Goal: Information Seeking & Learning: Learn about a topic

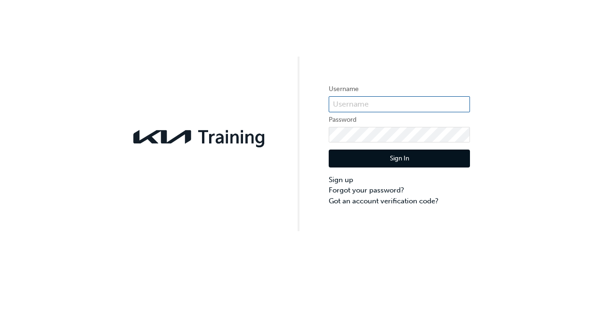
type input "KAU82069K8"
click at [406, 157] on button "Sign In" at bounding box center [399, 158] width 141 height 18
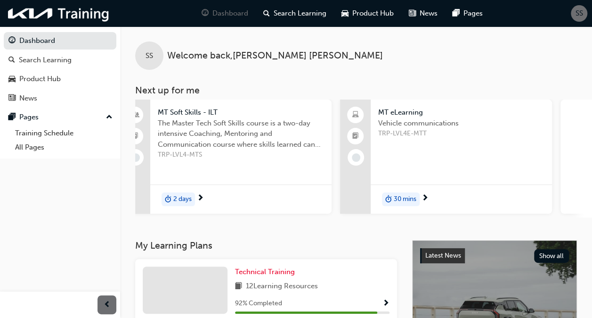
scroll to position [0, 864]
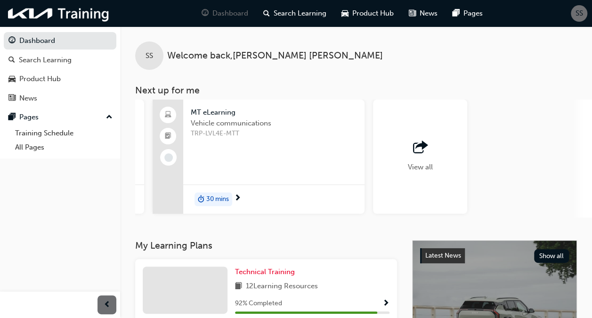
click at [420, 154] on span "outbound-icon" at bounding box center [420, 147] width 14 height 13
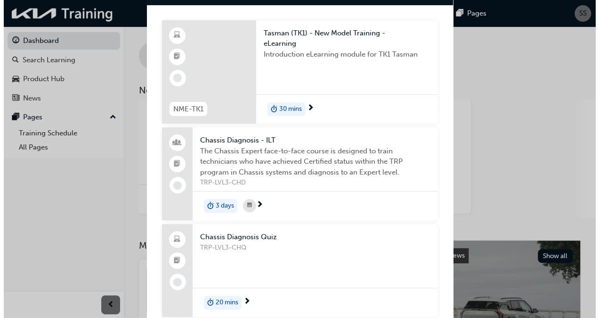
scroll to position [0, 0]
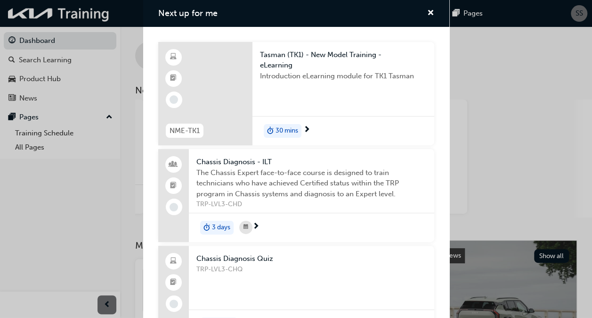
click at [225, 82] on div "Next up for me" at bounding box center [205, 94] width 94 height 104
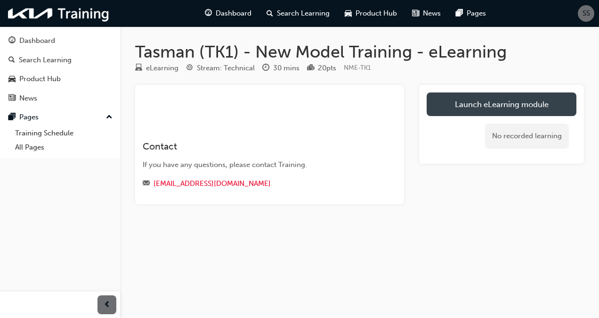
click at [470, 110] on link "Launch eLearning module" at bounding box center [502, 104] width 150 height 24
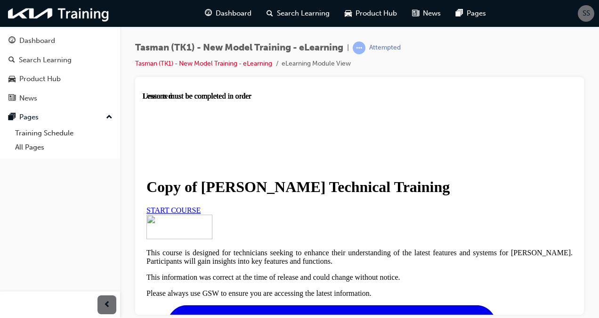
scroll to position [76, 0]
click at [201, 205] on span "START COURSE" at bounding box center [174, 209] width 54 height 8
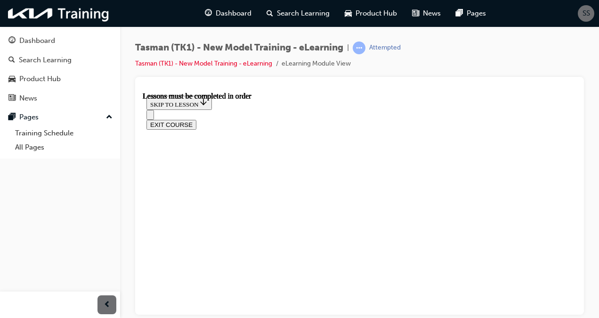
scroll to position [318, 0]
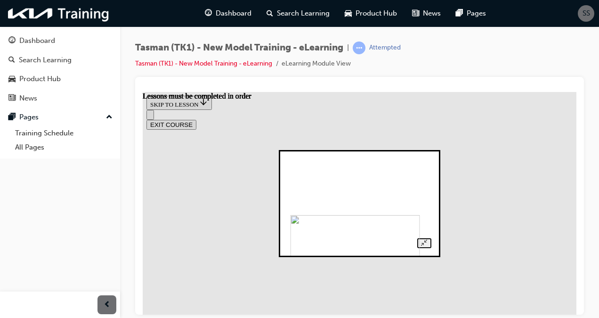
click at [362, 219] on img at bounding box center [356, 257] width 130 height 86
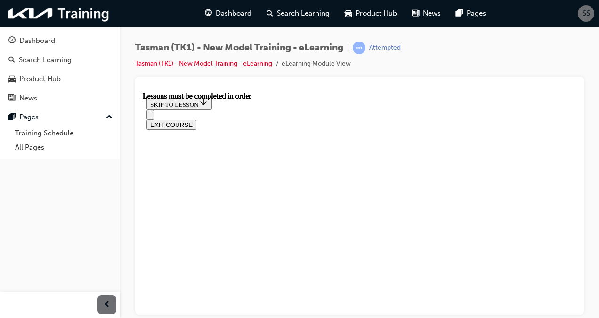
scroll to position [306, 0]
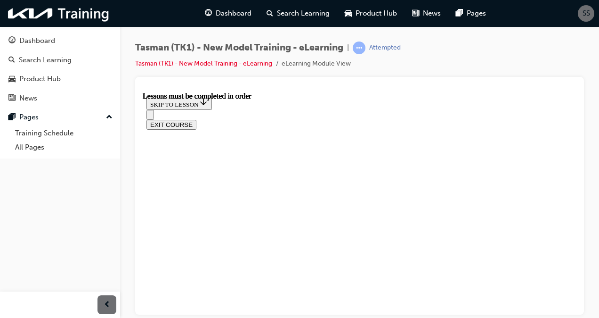
scroll to position [1328, 0]
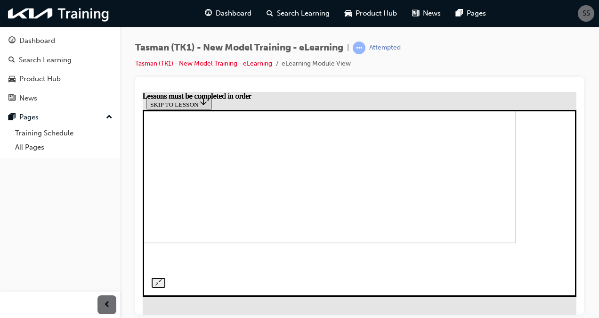
click at [347, 222] on img at bounding box center [305, 163] width 421 height 157
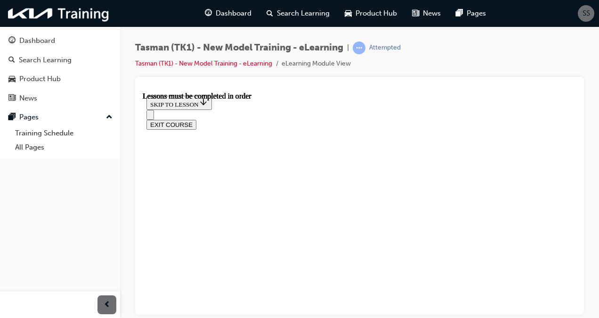
scroll to position [1674, 0]
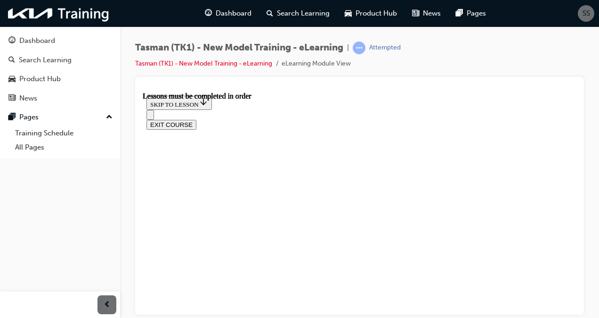
scroll to position [25, 0]
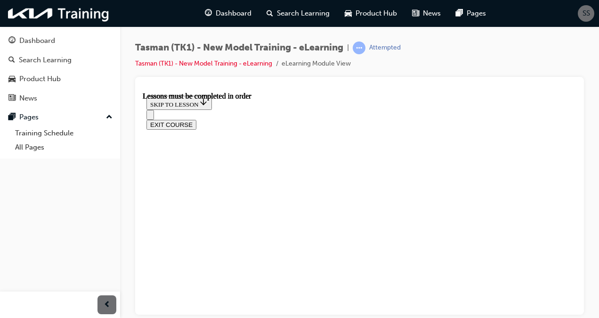
scroll to position [2514, 0]
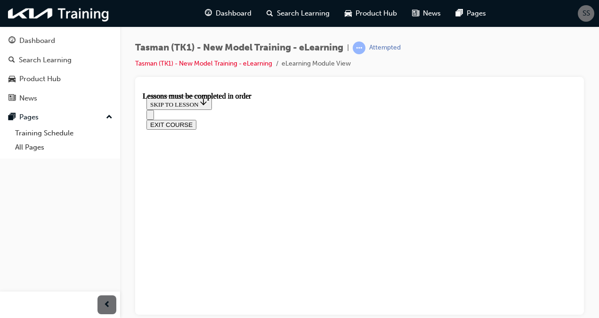
scroll to position [3163, 0]
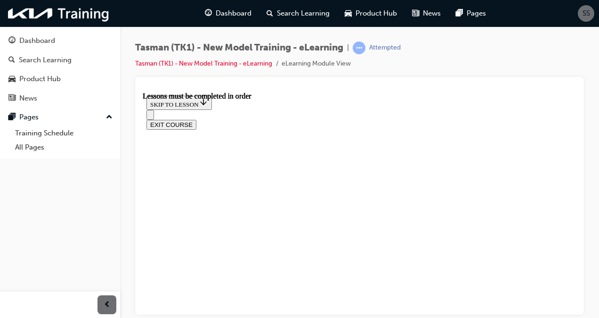
scroll to position [1842, 0]
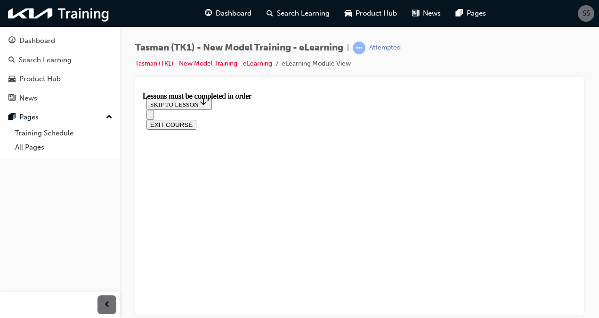
scroll to position [2535, 0]
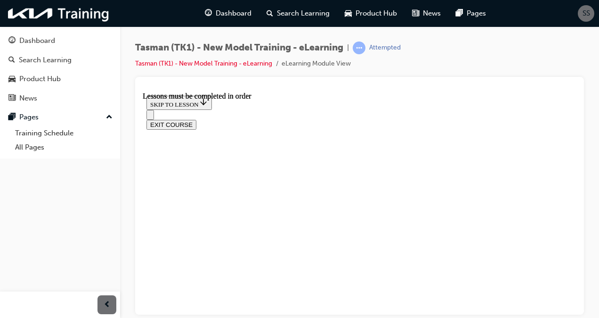
scroll to position [961, 0]
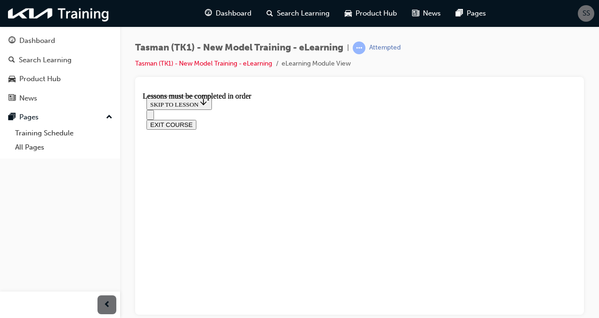
scroll to position [774, 0]
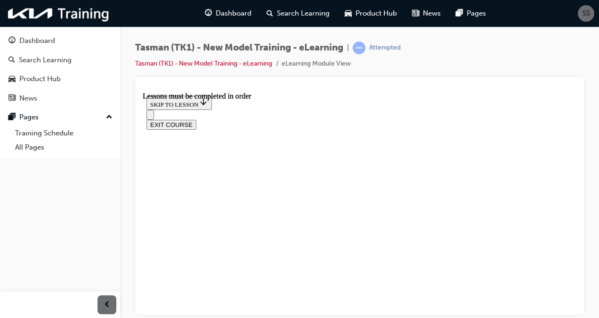
scroll to position [0, 49]
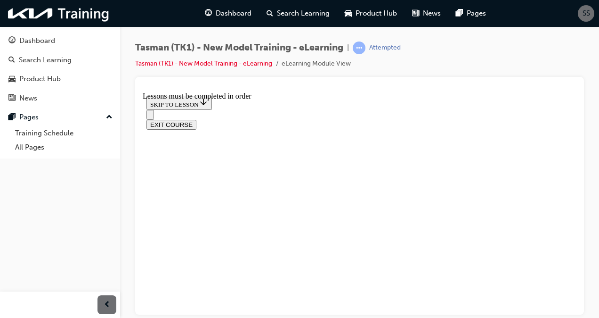
scroll to position [872, 0]
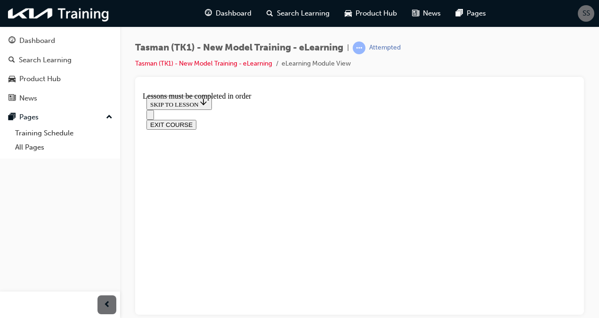
scroll to position [1188, 0]
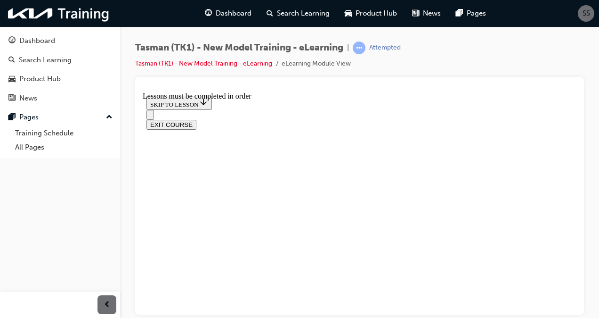
scroll to position [4394, 0]
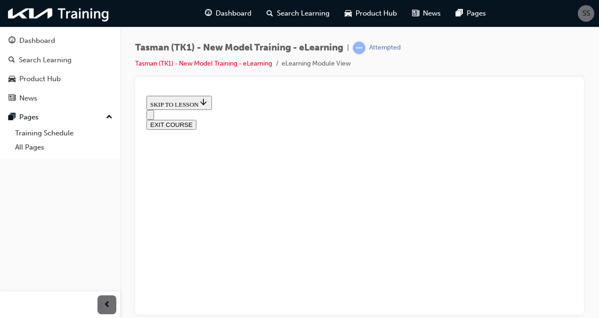
radio input "true"
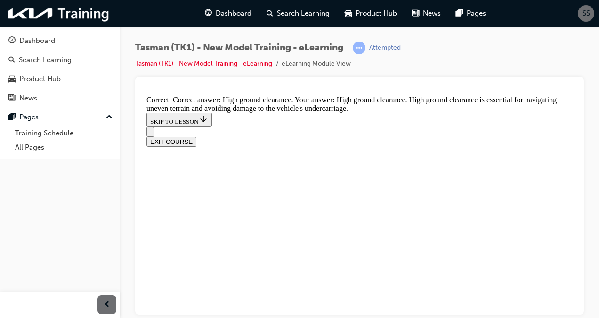
scroll to position [315, 0]
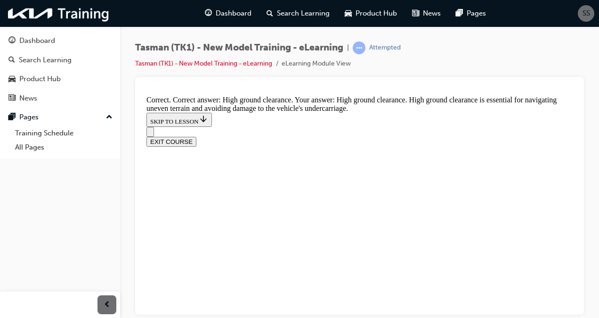
radio input "true"
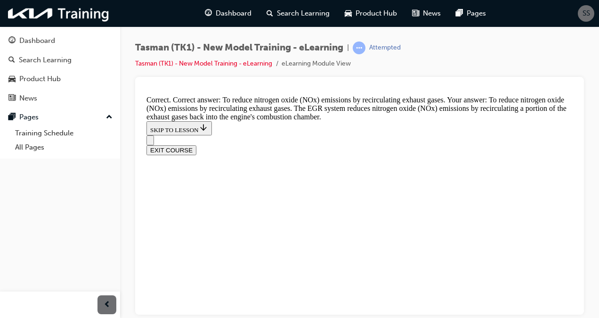
scroll to position [371, 0]
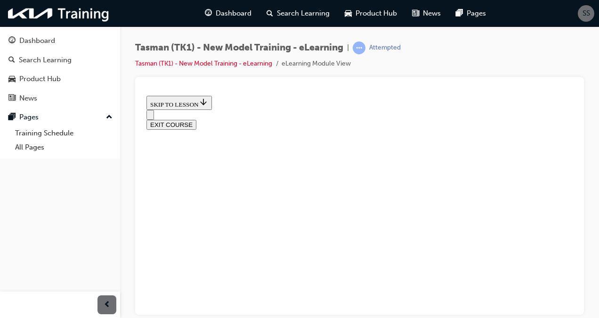
scroll to position [137, 0]
radio input "true"
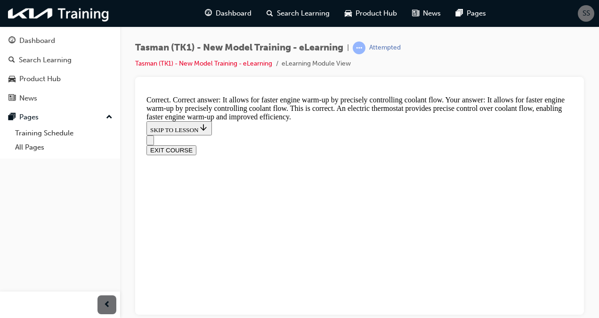
scroll to position [360, 0]
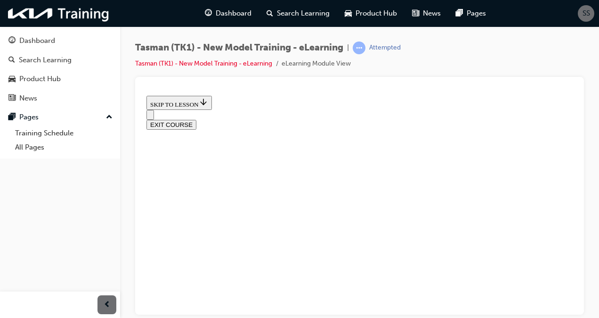
scroll to position [131, 0]
radio input "true"
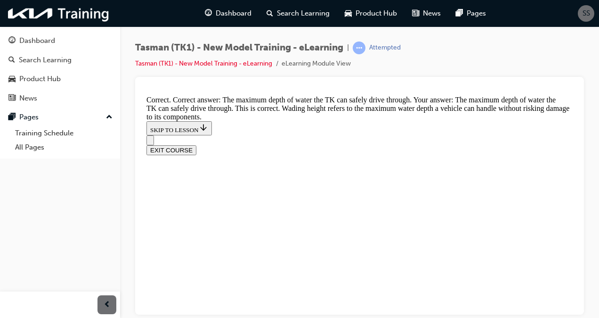
scroll to position [327, 0]
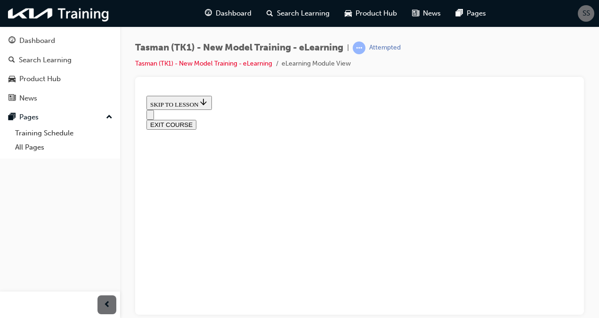
scroll to position [127, 0]
radio input "true"
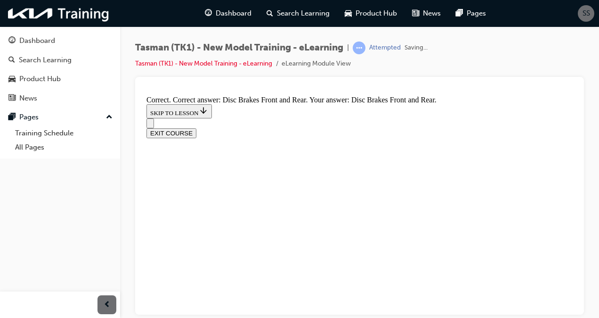
scroll to position [264, 0]
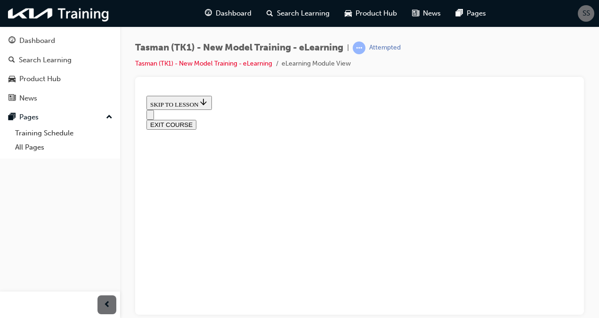
scroll to position [161, 0]
radio input "true"
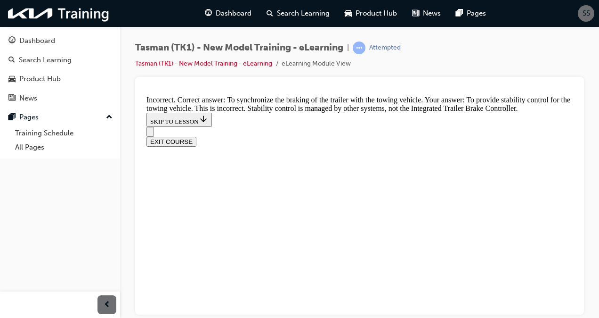
scroll to position [326, 0]
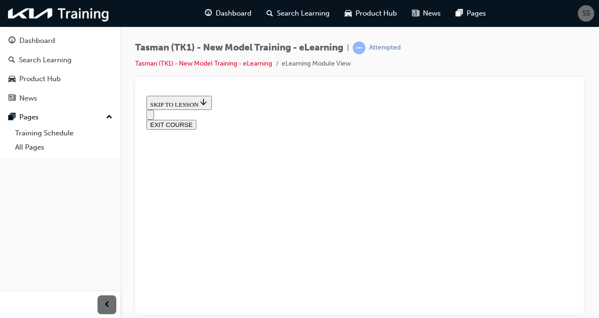
scroll to position [110, 0]
checkbox input "true"
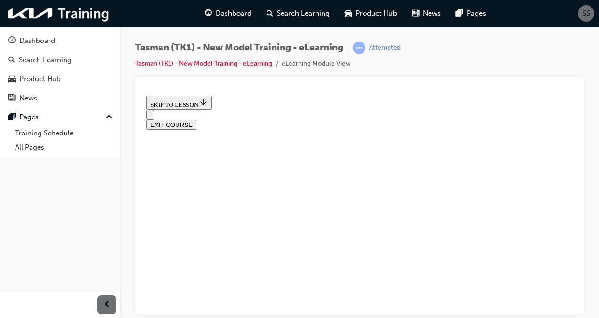
checkbox input "true"
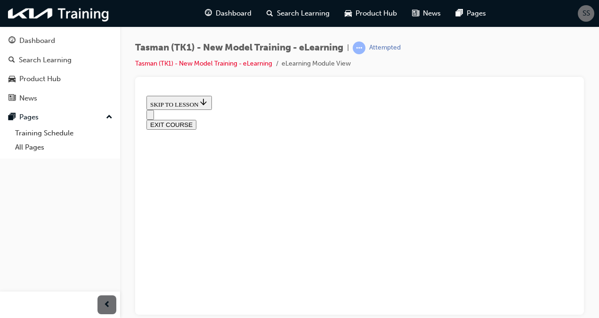
checkbox input "true"
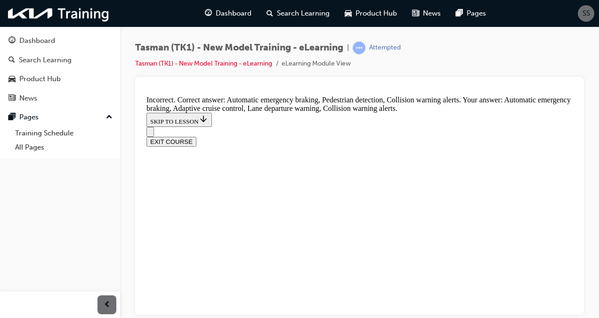
scroll to position [231, 0]
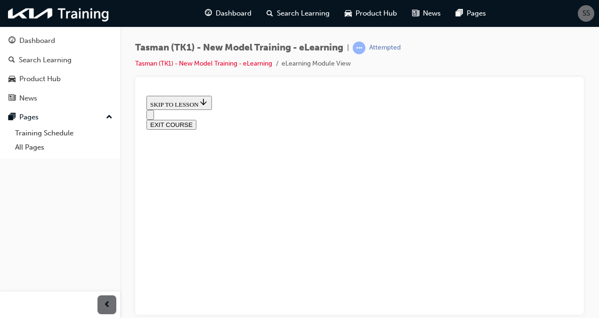
scroll to position [134, 0]
radio input "true"
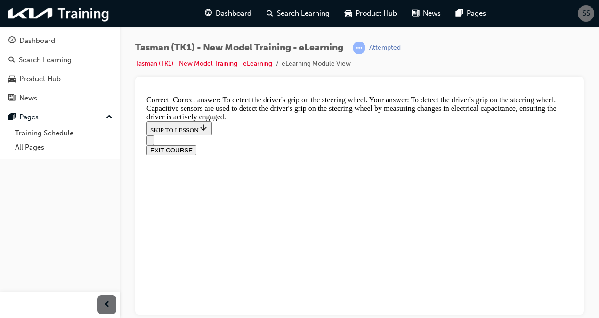
scroll to position [326, 0]
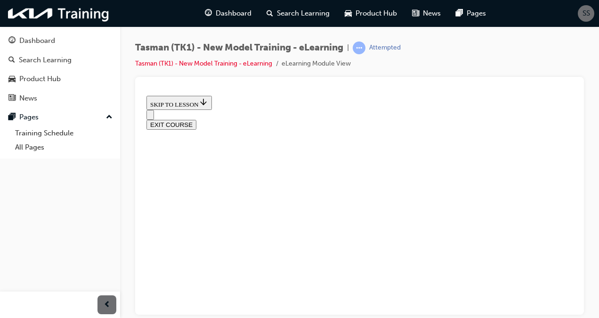
scroll to position [180, 0]
radio input "true"
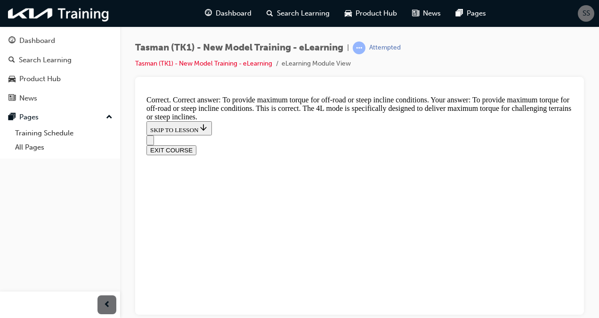
scroll to position [338, 0]
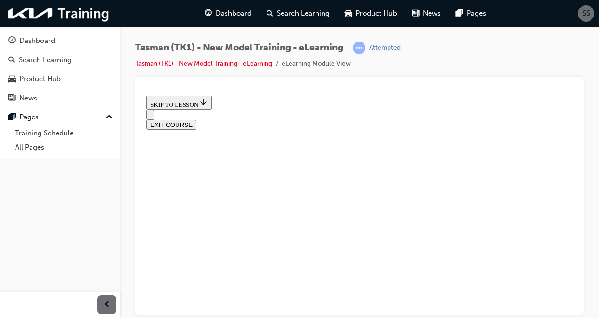
scroll to position [215, 0]
drag, startPoint x: 423, startPoint y: 283, endPoint x: 374, endPoint y: 206, distance: 90.7
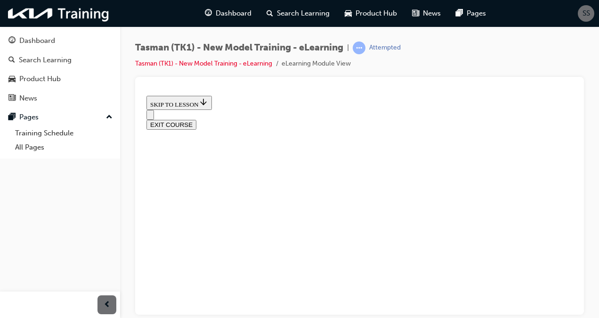
scroll to position [191, 0]
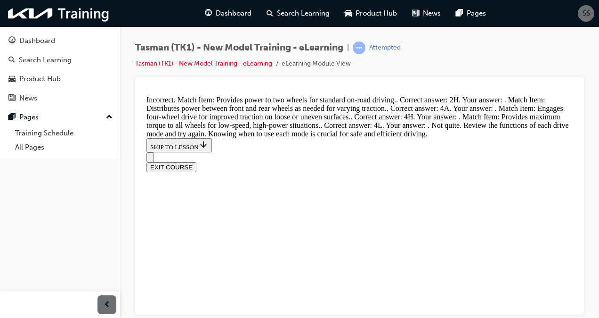
scroll to position [262, 0]
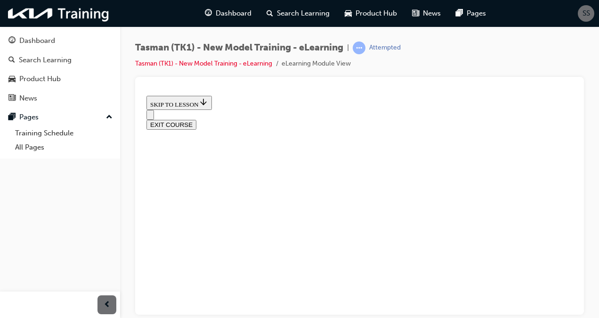
scroll to position [208, 0]
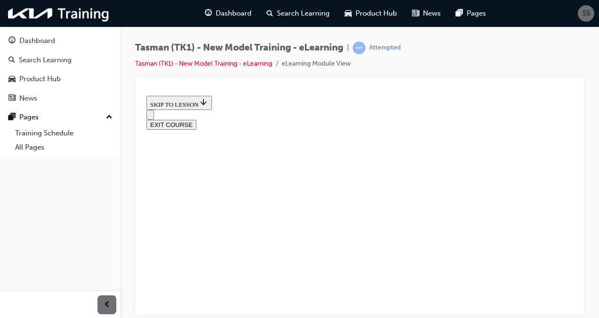
scroll to position [514, 0]
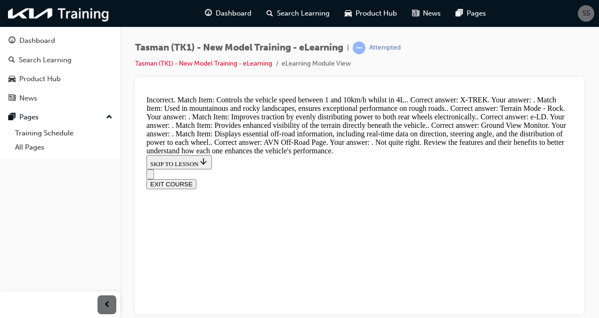
scroll to position [678, 0]
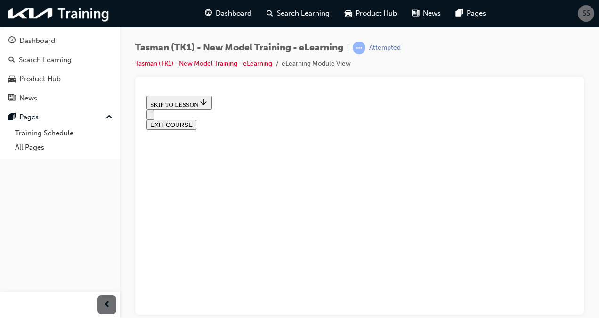
scroll to position [260, 0]
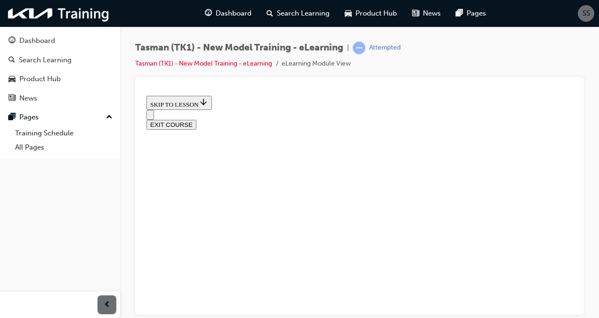
radio input "true"
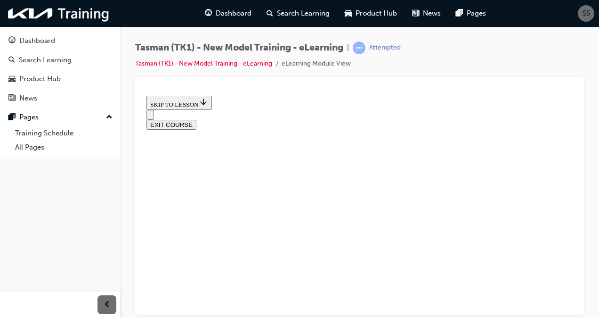
radio input "true"
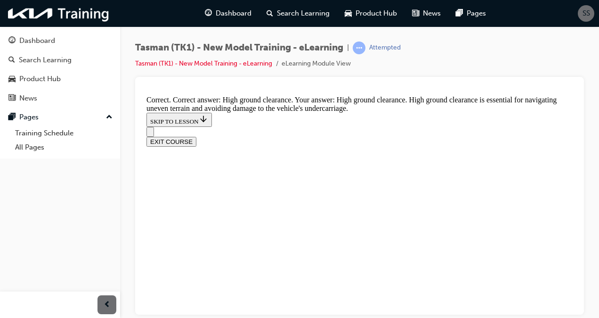
scroll to position [315, 0]
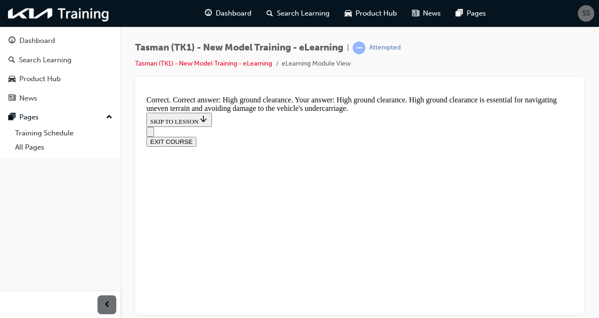
radio input "true"
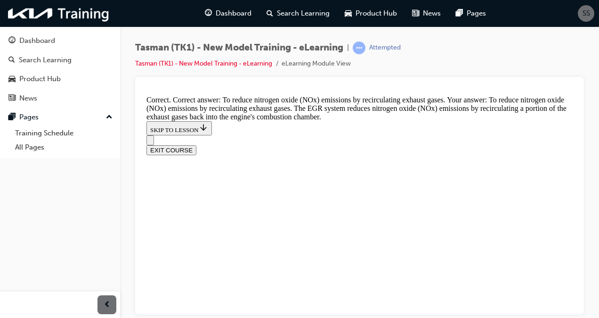
scroll to position [371, 0]
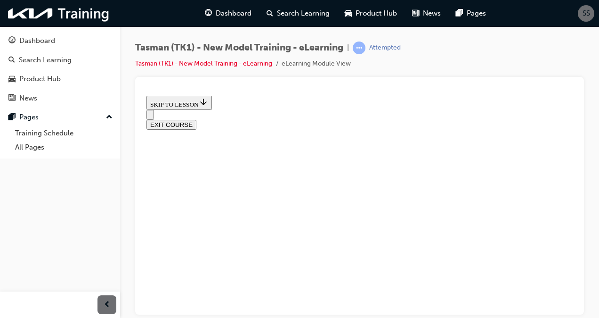
scroll to position [137, 0]
radio input "true"
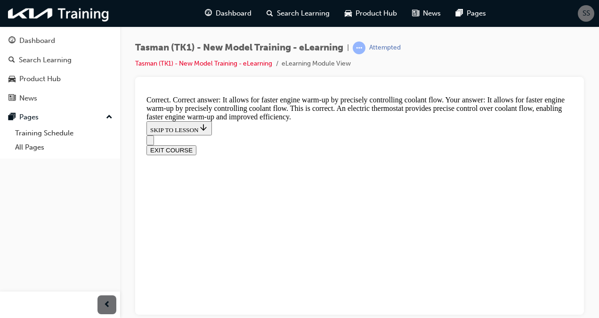
scroll to position [360, 0]
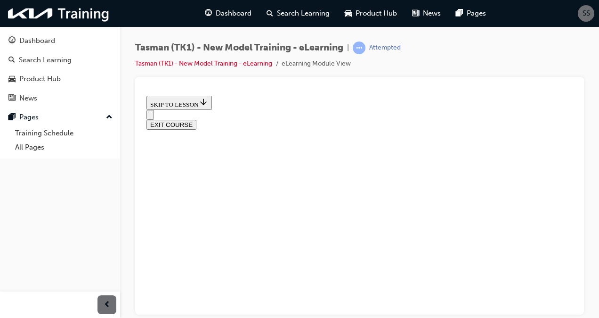
scroll to position [134, 0]
radio input "true"
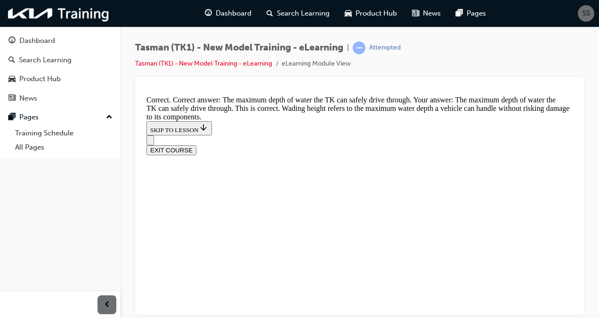
scroll to position [327, 0]
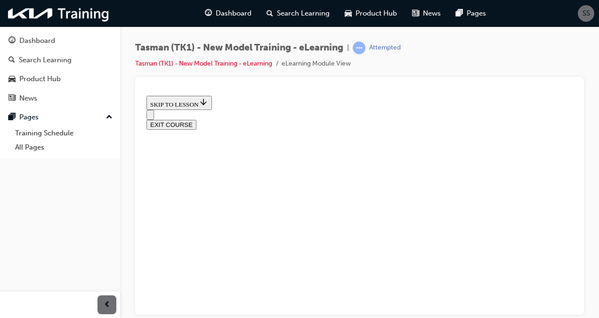
scroll to position [143, 0]
radio input "true"
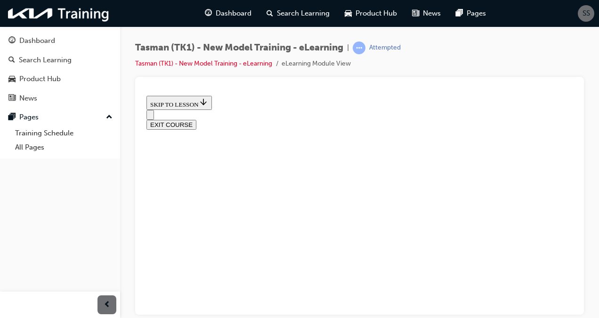
radio input "true"
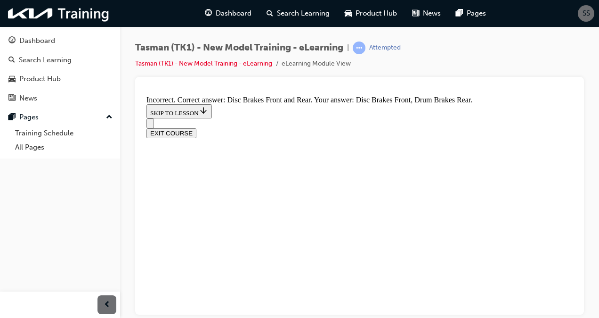
scroll to position [264, 0]
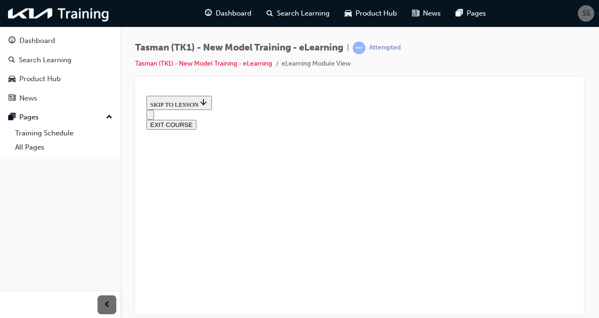
scroll to position [141, 0]
radio input "true"
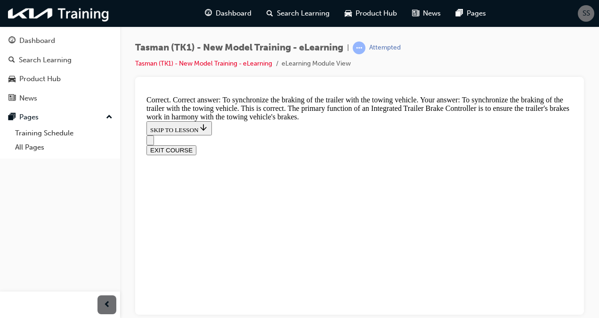
scroll to position [337, 0]
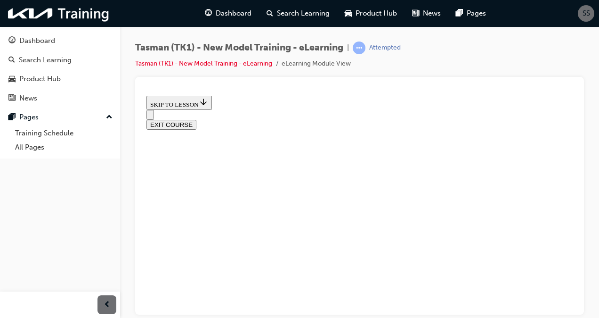
scroll to position [138, 0]
checkbox input "true"
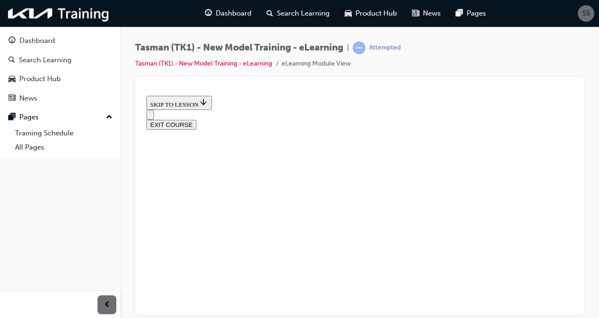
checkbox input "true"
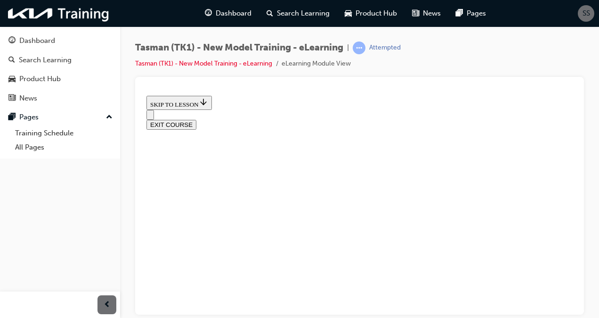
scroll to position [179, 0]
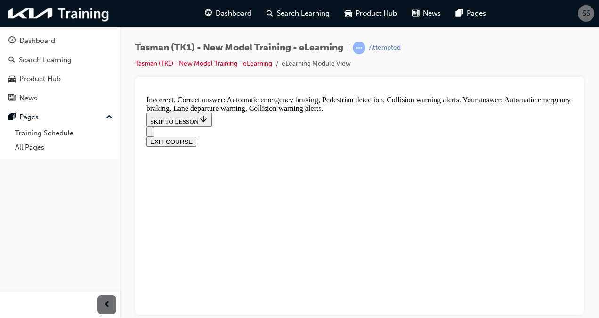
scroll to position [271, 0]
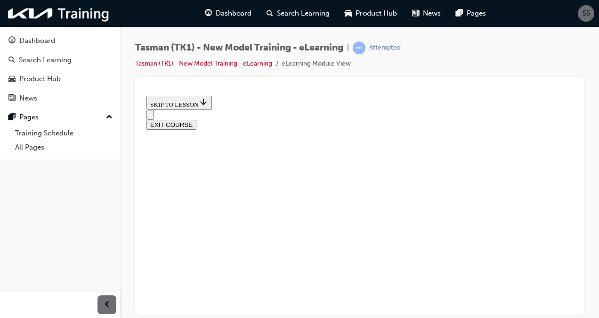
scroll to position [122, 0]
radio input "true"
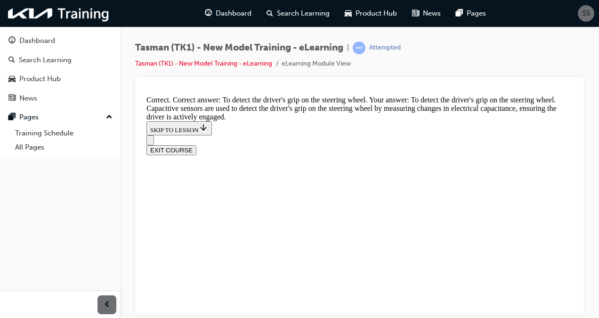
scroll to position [326, 0]
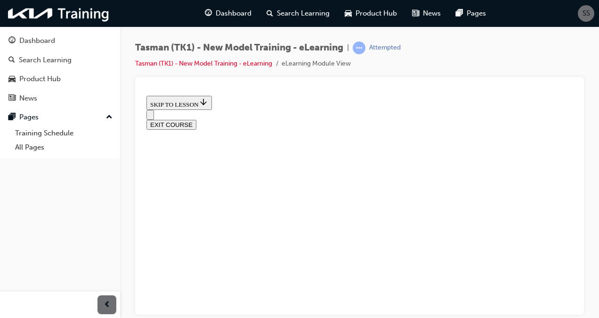
scroll to position [171, 0]
radio input "true"
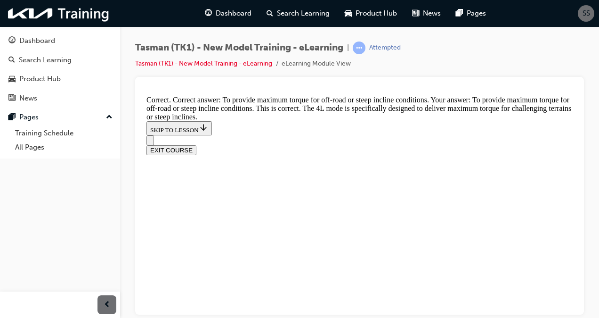
scroll to position [338, 0]
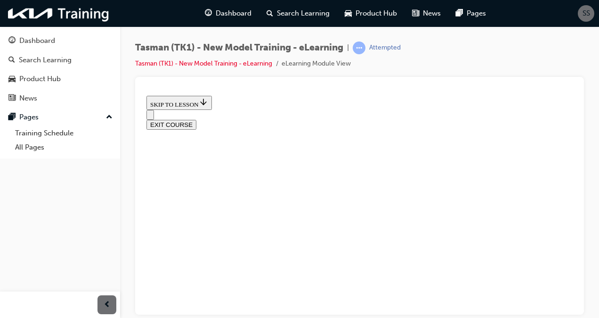
scroll to position [140, 0]
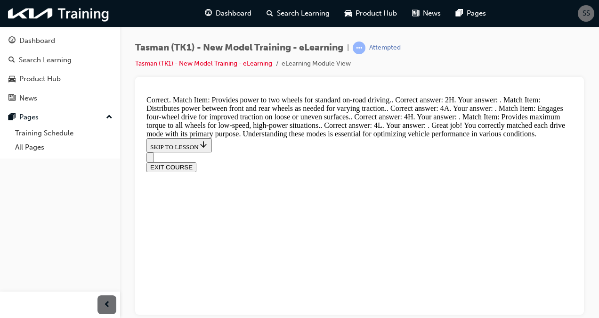
scroll to position [467, 0]
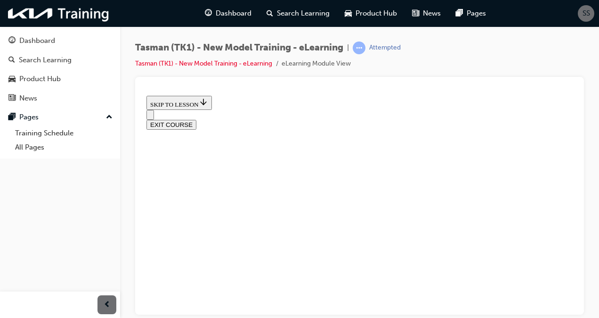
scroll to position [159, 0]
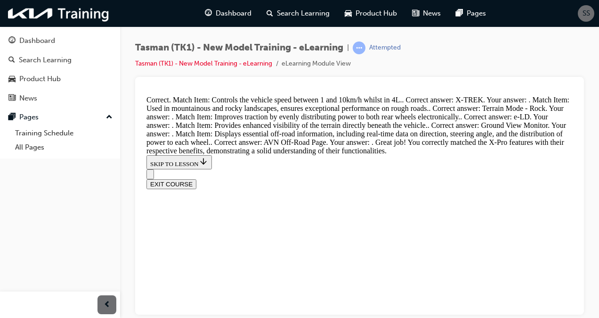
scroll to position [690, 0]
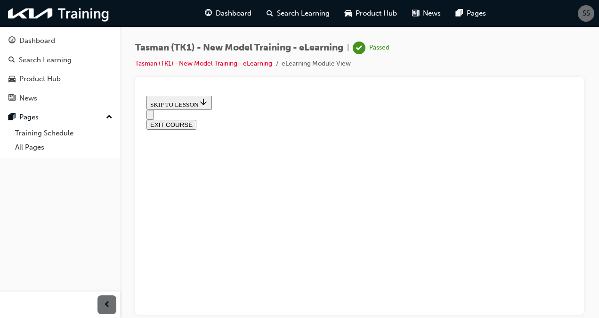
scroll to position [263, 0]
click at [196, 119] on button "EXIT COURSE" at bounding box center [172, 124] width 50 height 10
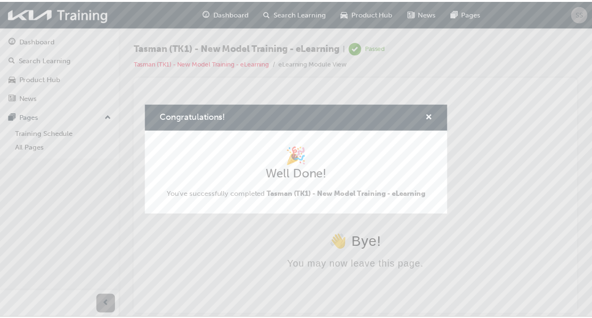
scroll to position [0, 0]
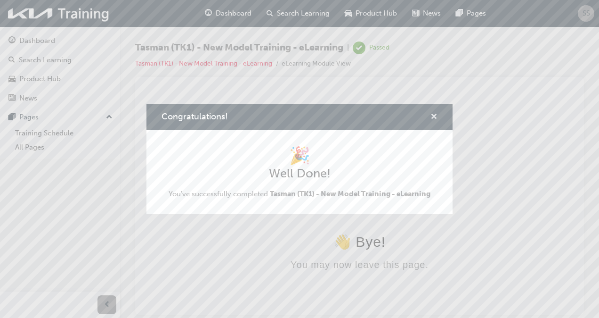
click at [433, 113] on span "cross-icon" at bounding box center [434, 117] width 7 height 8
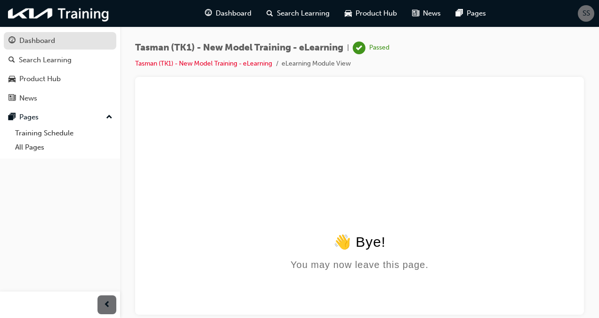
click at [51, 36] on div "Dashboard" at bounding box center [37, 40] width 36 height 11
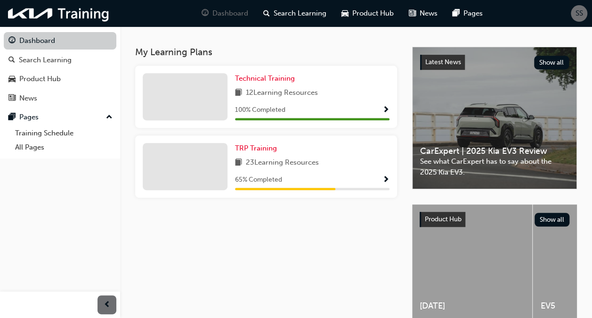
scroll to position [176, 0]
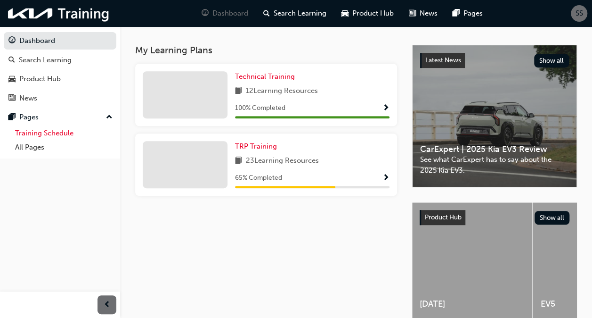
click at [39, 129] on link "Training Schedule" at bounding box center [63, 133] width 105 height 15
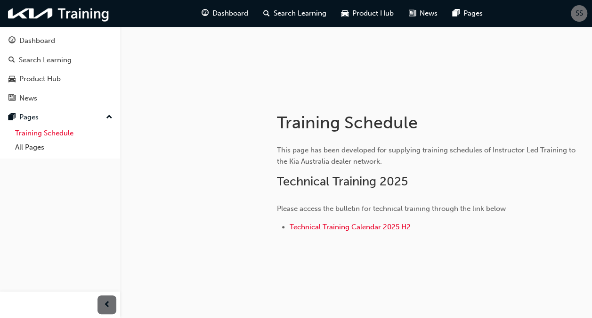
scroll to position [90, 0]
click at [22, 150] on link "All Pages" at bounding box center [63, 147] width 105 height 15
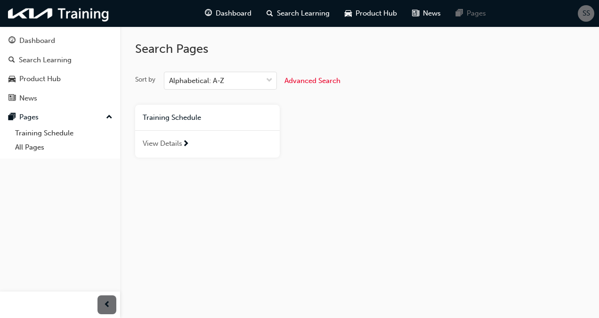
click at [178, 139] on span "View Details" at bounding box center [163, 143] width 40 height 11
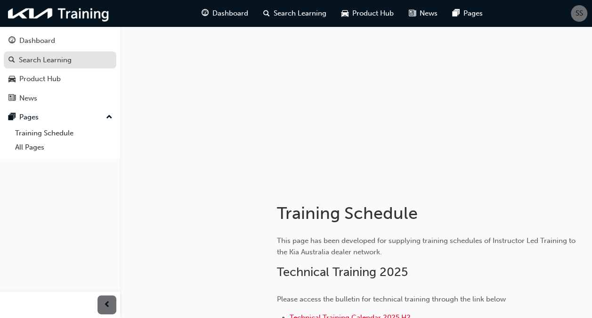
click at [57, 59] on div "Search Learning" at bounding box center [45, 60] width 53 height 11
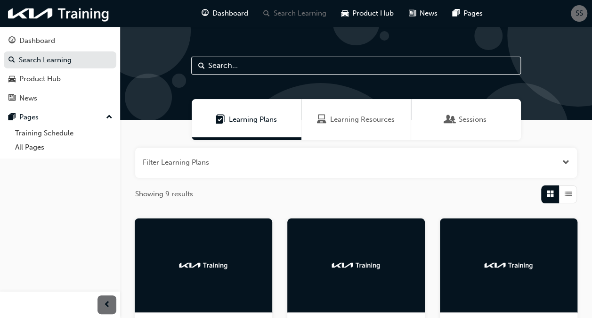
click at [578, 15] on span "SS" at bounding box center [580, 13] width 8 height 11
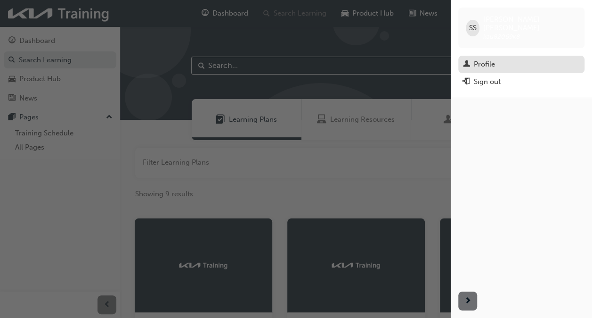
click at [487, 62] on link "Profile" at bounding box center [521, 64] width 126 height 17
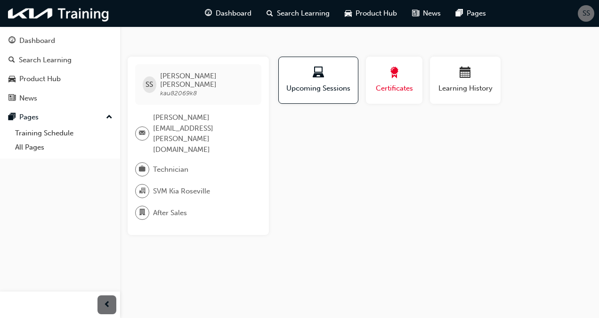
click at [409, 74] on div "button" at bounding box center [394, 74] width 42 height 15
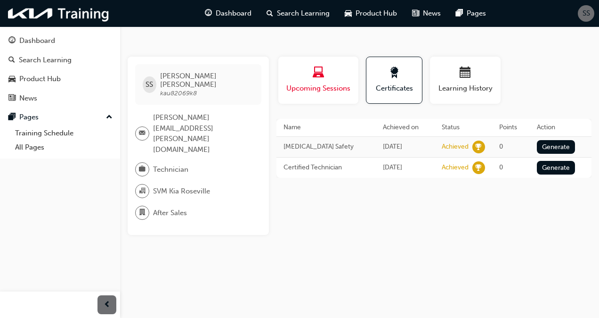
click at [338, 80] on div "button" at bounding box center [318, 74] width 66 height 15
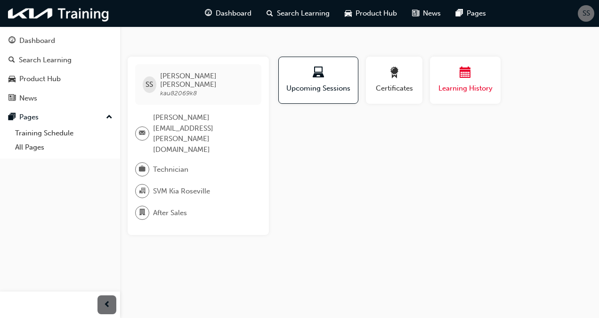
click at [448, 92] on span "Learning History" at bounding box center [465, 88] width 57 height 11
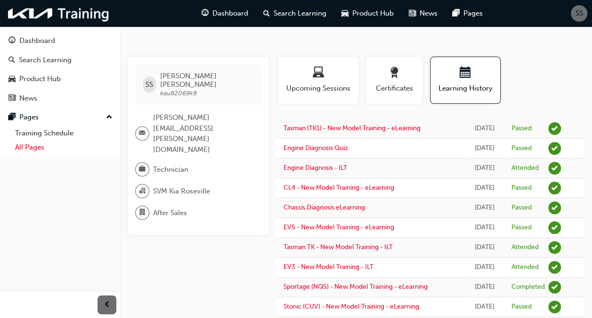
click at [41, 150] on link "All Pages" at bounding box center [63, 147] width 105 height 15
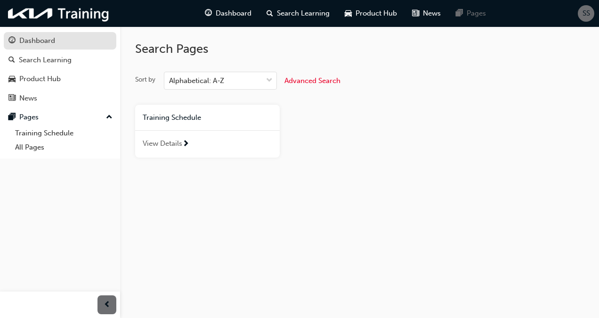
click at [41, 45] on div "Dashboard" at bounding box center [37, 40] width 36 height 11
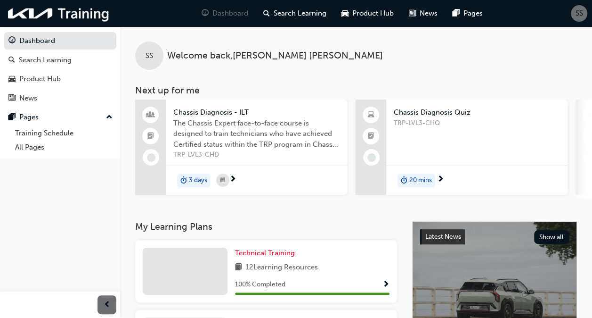
click at [430, 112] on span "Chassis Diagnosis Quiz" at bounding box center [477, 112] width 166 height 11
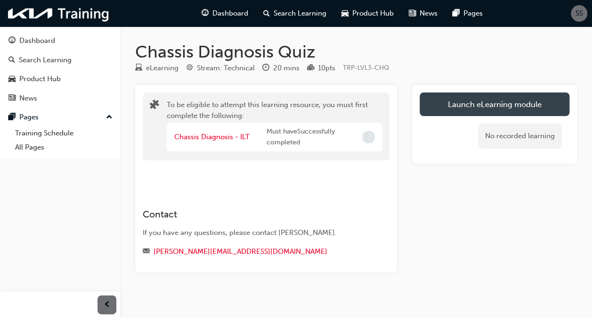
click at [469, 95] on button "Launch eLearning module" at bounding box center [495, 104] width 150 height 24
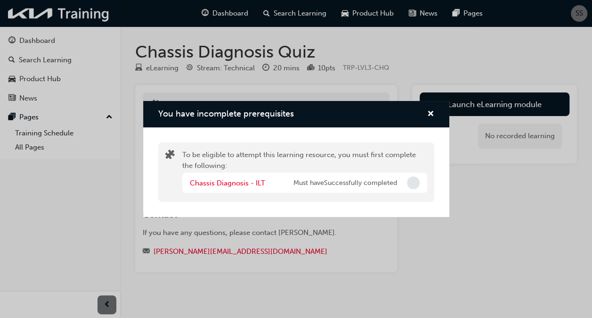
click at [486, 208] on div "You have incomplete prerequisites To be eligible to attempt this learning resou…" at bounding box center [296, 159] width 592 height 318
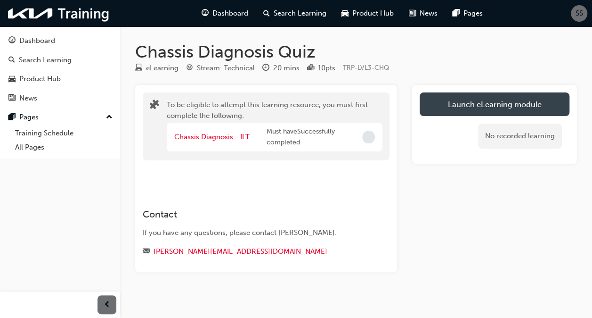
click at [476, 107] on button "Launch eLearning module" at bounding box center [495, 104] width 150 height 24
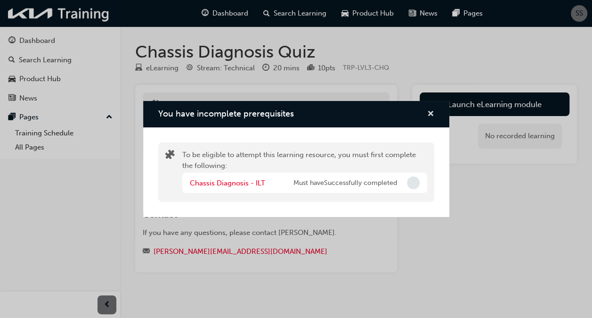
click at [430, 115] on span "cross-icon" at bounding box center [430, 114] width 7 height 8
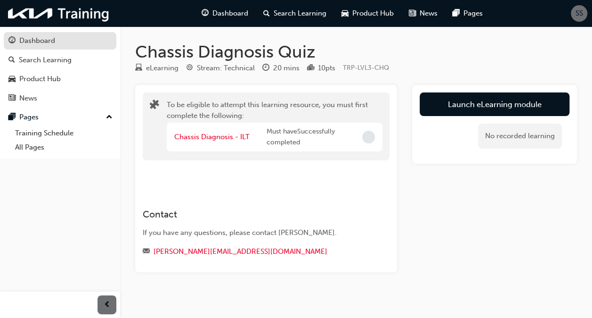
click at [49, 47] on link "Dashboard" at bounding box center [60, 40] width 113 height 17
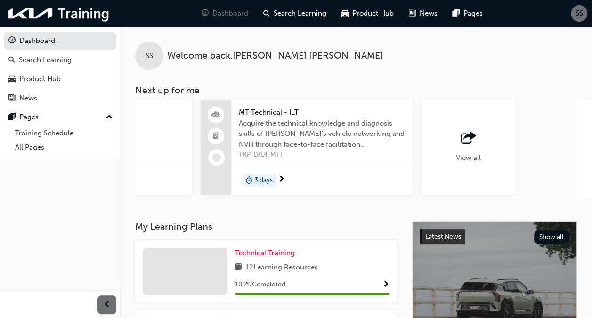
scroll to position [0, 817]
click at [451, 141] on div "View all" at bounding box center [468, 146] width 94 height 95
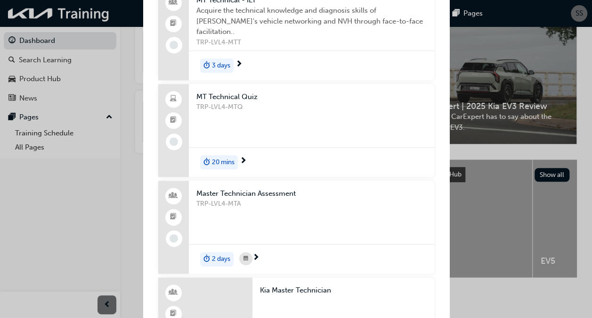
scroll to position [0, 0]
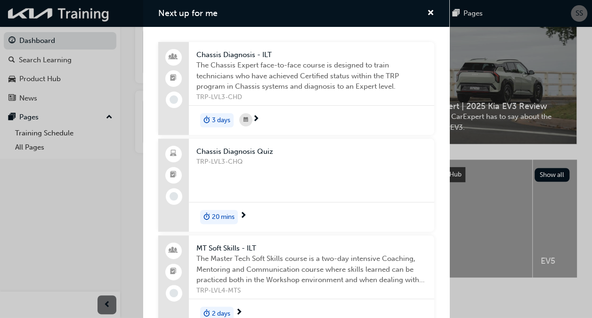
click at [209, 197] on div "Chassis Diagnosis Quiz TRP-LVL3-CHQ" at bounding box center [311, 171] width 245 height 64
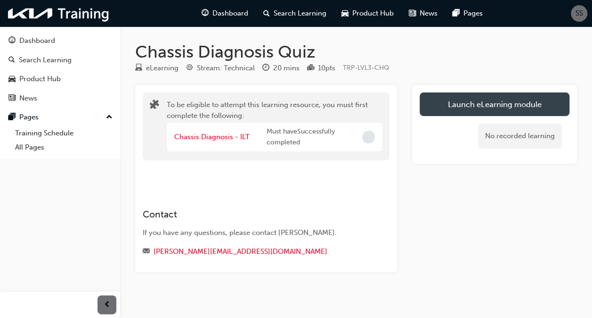
click at [451, 103] on button "Launch eLearning module" at bounding box center [495, 104] width 150 height 24
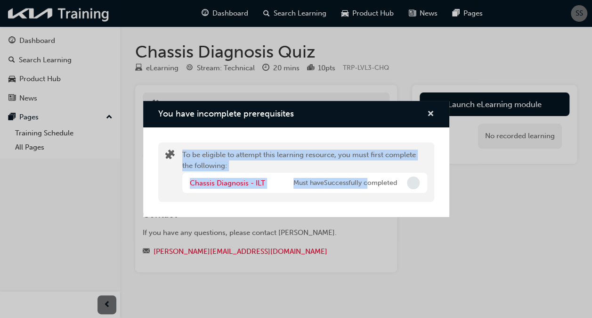
drag, startPoint x: 370, startPoint y: 195, endPoint x: 430, endPoint y: 118, distance: 97.3
click at [430, 118] on div "You have incomplete prerequisites To be eligible to attempt this learning resou…" at bounding box center [296, 159] width 306 height 116
click at [430, 118] on span "cross-icon" at bounding box center [430, 114] width 7 height 8
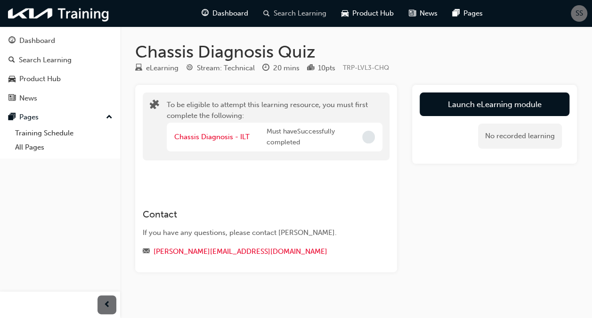
click at [275, 16] on span "Search Learning" at bounding box center [300, 13] width 53 height 11
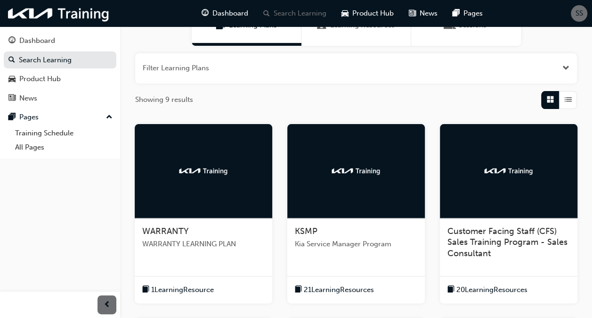
scroll to position [103, 0]
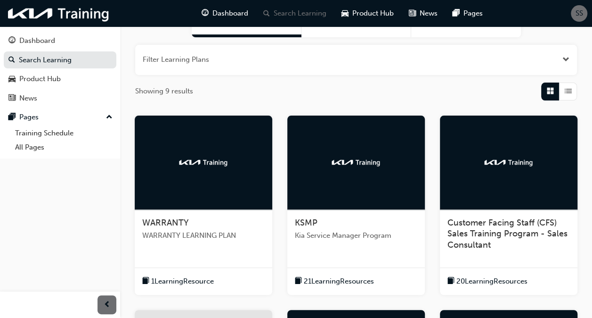
click at [211, 167] on div at bounding box center [204, 162] width 138 height 94
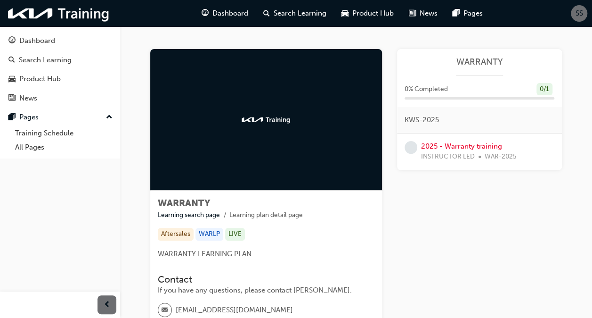
click at [242, 128] on div at bounding box center [266, 119] width 232 height 141
click at [413, 145] on span "learningRecordVerb_NONE-icon" at bounding box center [411, 147] width 13 height 13
drag, startPoint x: 469, startPoint y: 85, endPoint x: 418, endPoint y: 122, distance: 62.4
click at [418, 122] on div "WARRANTY 0 % Completed 0 / 1 KWS-2025 2025 - Warranty training INSTRUCTOR LED W…" at bounding box center [479, 109] width 165 height 121
click at [418, 122] on span "KWS-2025" at bounding box center [422, 119] width 34 height 11
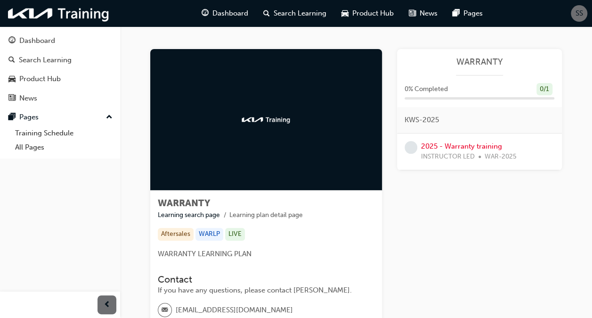
click at [431, 117] on span "KWS-2025" at bounding box center [422, 119] width 34 height 11
click at [265, 116] on img at bounding box center [266, 119] width 52 height 9
drag, startPoint x: 208, startPoint y: 236, endPoint x: 308, endPoint y: 245, distance: 99.7
click at [308, 245] on div "WARRANTY Learning search page Learning plan detail page Aftersales WARLP LIVE W…" at bounding box center [266, 260] width 232 height 141
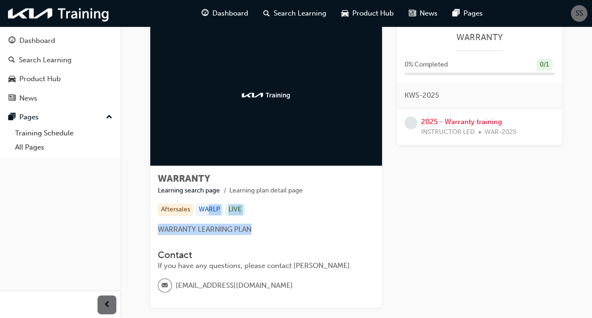
scroll to position [24, 0]
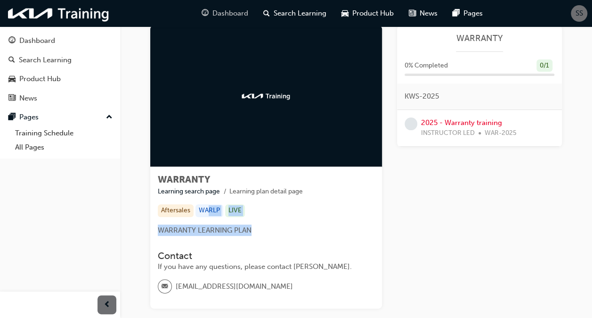
click at [231, 15] on span "Dashboard" at bounding box center [230, 13] width 36 height 11
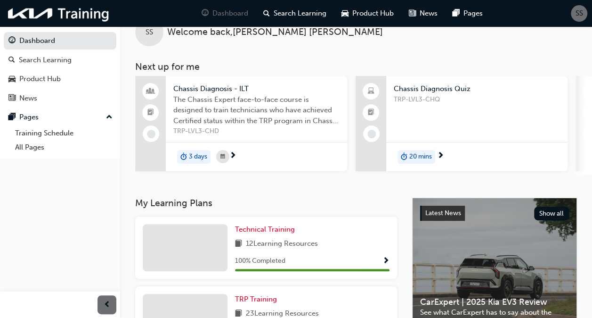
click at [302, 24] on div "Dashboard Search Learning Product Hub News Pages" at bounding box center [342, 13] width 304 height 27
click at [302, 21] on div "Search Learning" at bounding box center [295, 13] width 78 height 19
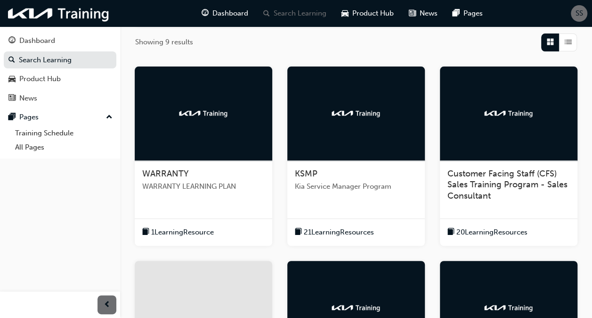
scroll to position [152, 0]
click at [520, 112] on img at bounding box center [509, 112] width 52 height 9
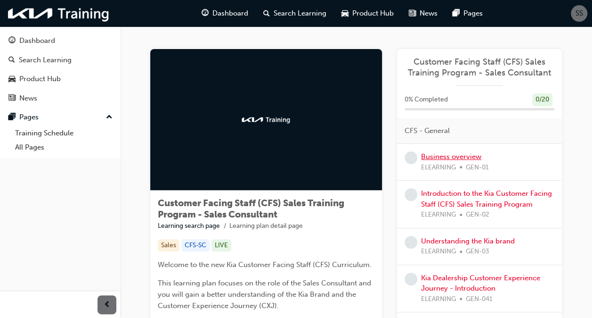
click at [462, 155] on link "Business overview" at bounding box center [451, 156] width 60 height 8
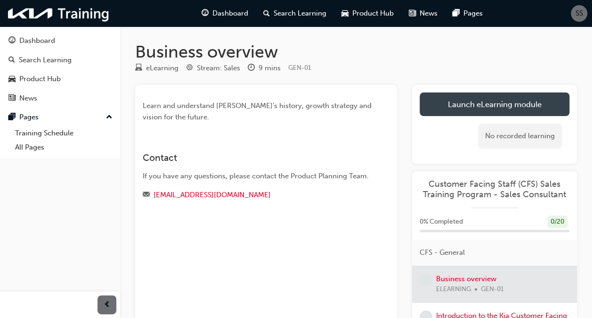
click at [501, 99] on link "Launch eLearning module" at bounding box center [495, 104] width 150 height 24
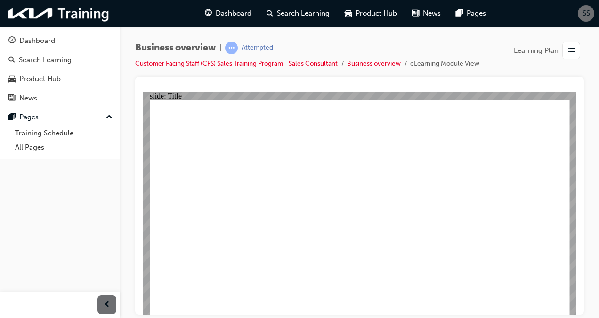
click at [391, 13] on span "Product Hub" at bounding box center [376, 13] width 41 height 11
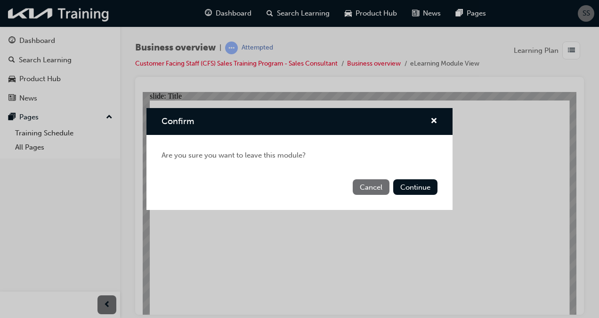
click at [379, 189] on button "Cancel" at bounding box center [371, 187] width 37 height 16
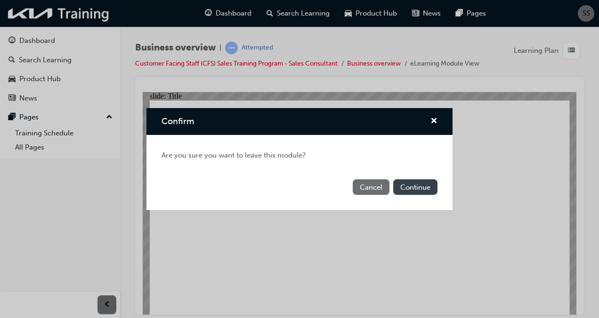
click at [432, 187] on button "Continue" at bounding box center [415, 187] width 44 height 16
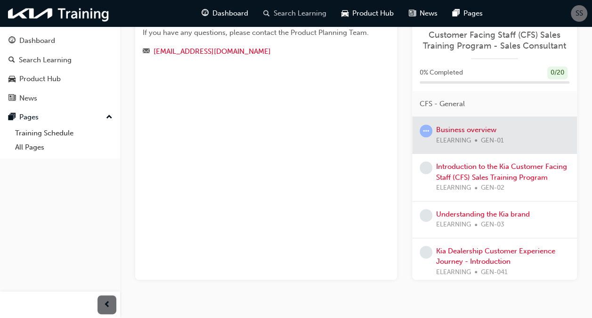
click at [308, 11] on span "Search Learning" at bounding box center [300, 13] width 53 height 11
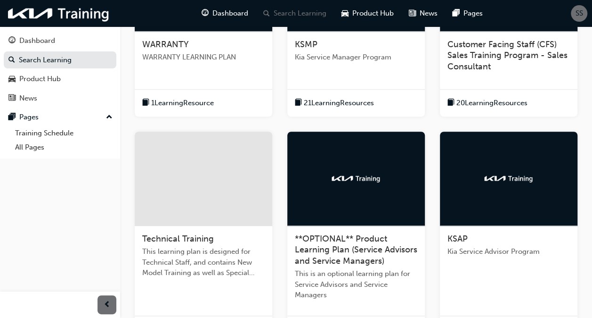
scroll to position [310, 0]
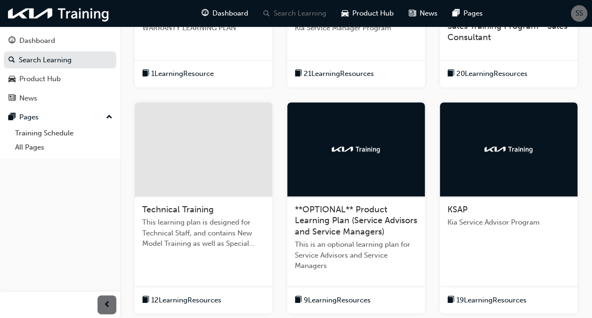
click at [252, 152] on div at bounding box center [204, 149] width 138 height 94
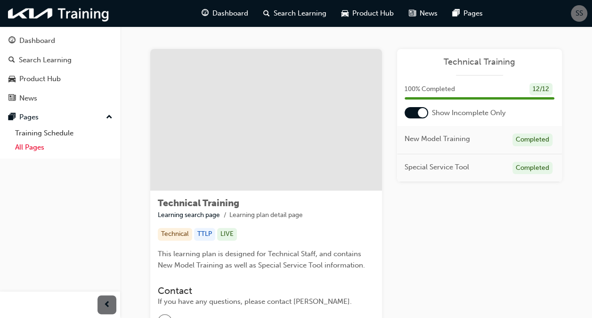
click at [40, 150] on link "All Pages" at bounding box center [63, 147] width 105 height 15
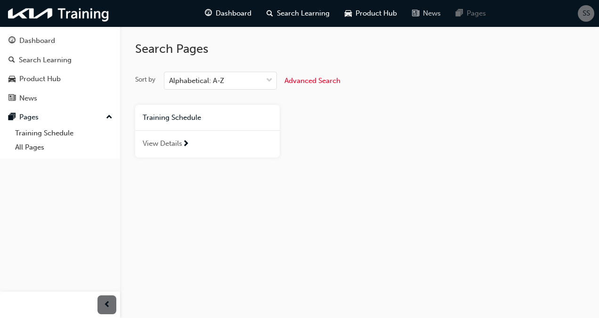
click at [421, 17] on div "News" at bounding box center [427, 13] width 44 height 19
